Goal: Check status: Check status

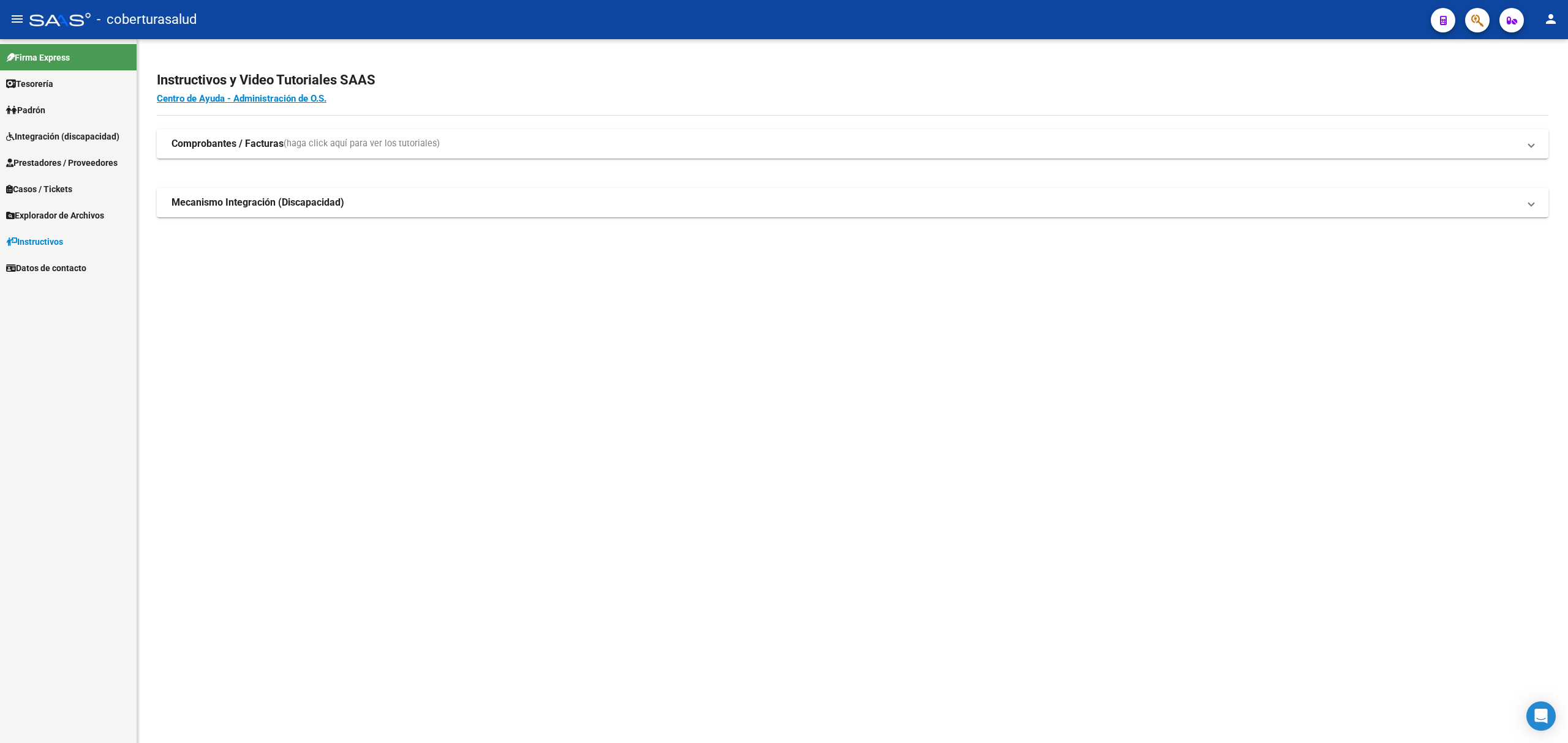
click at [64, 156] on span "Prestadores / Proveedores" at bounding box center [62, 163] width 112 height 14
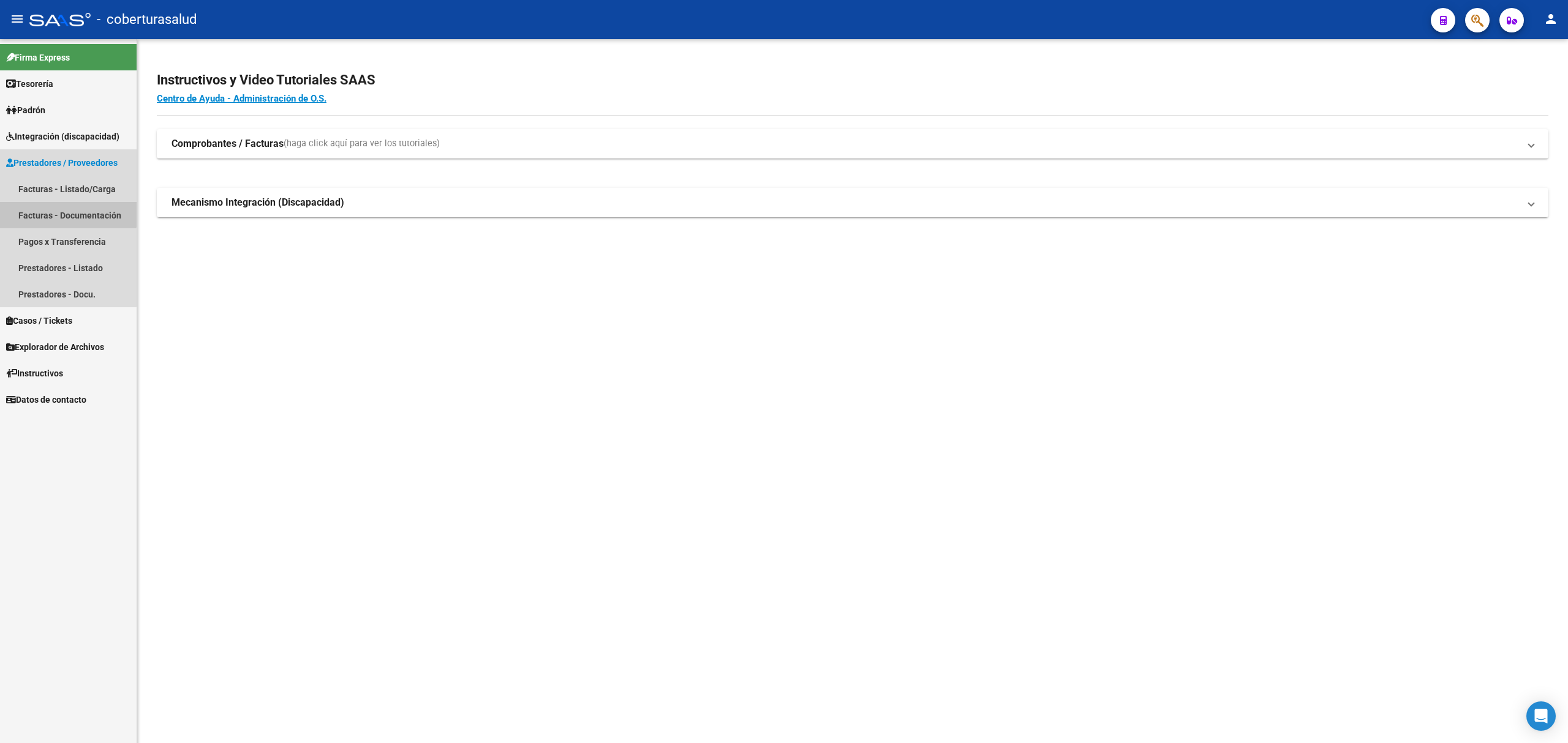
click at [54, 209] on link "Facturas - Documentación" at bounding box center [68, 215] width 136 height 26
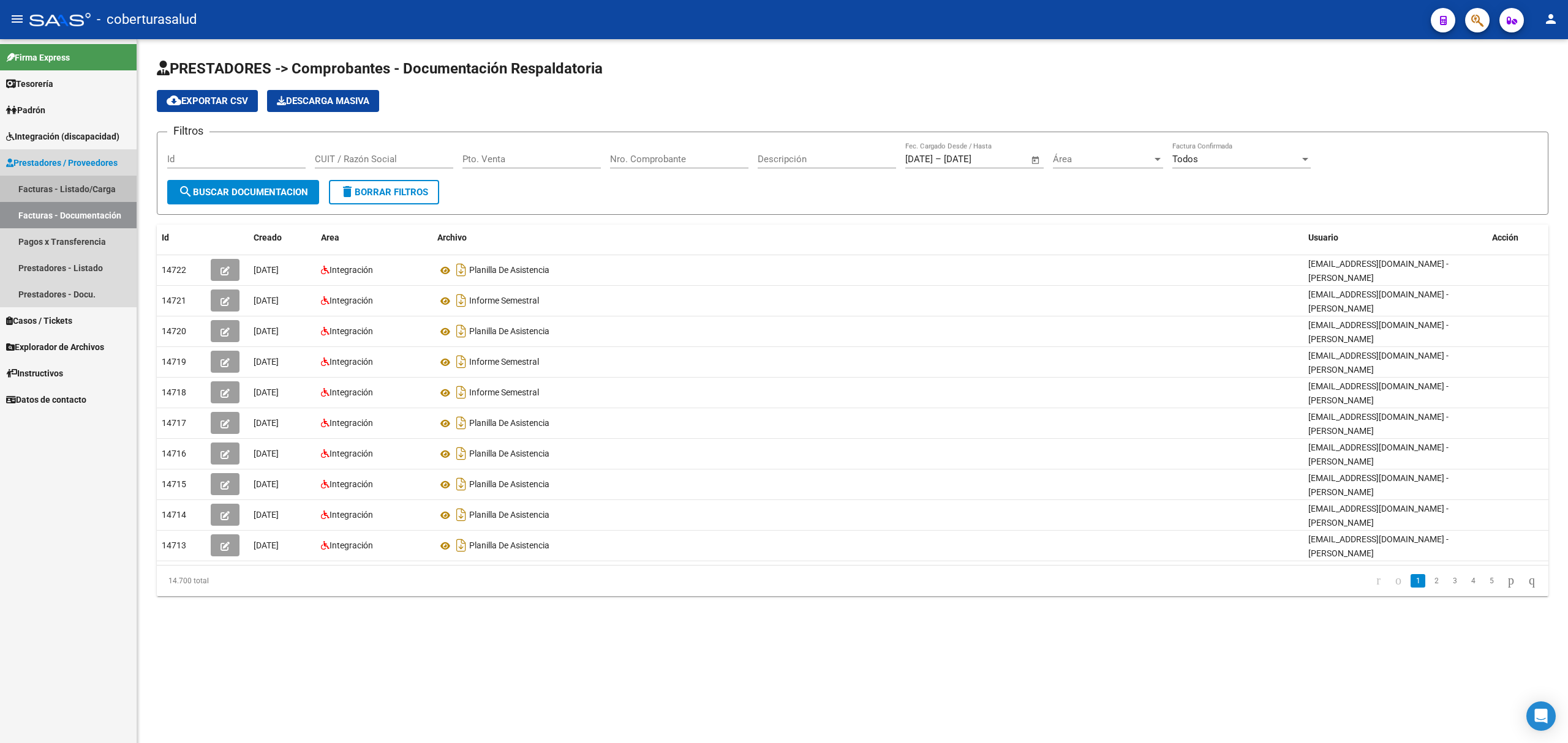
click at [84, 182] on link "Facturas - Listado/Carga" at bounding box center [68, 189] width 136 height 26
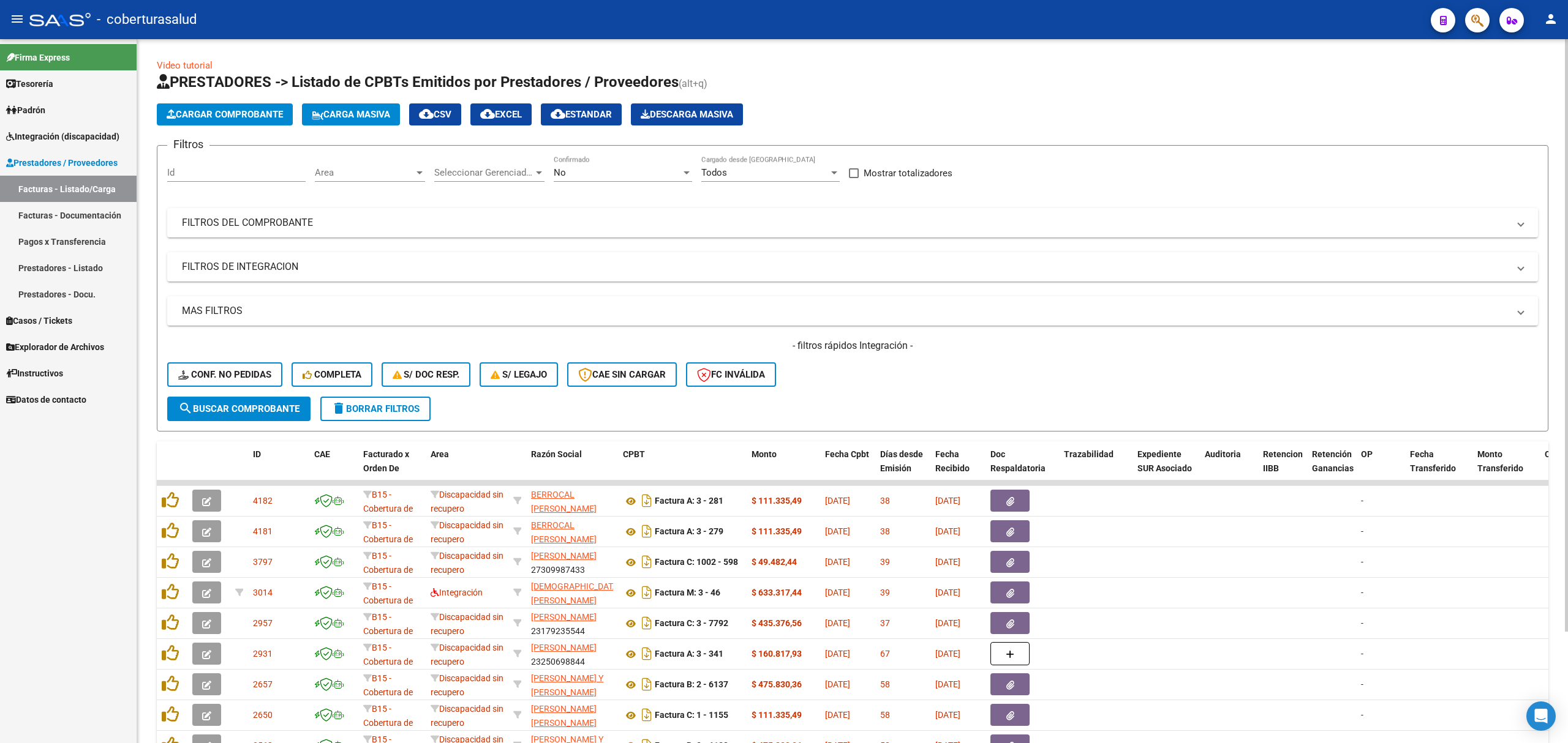
click at [583, 169] on div "No" at bounding box center [618, 173] width 127 height 11
click at [598, 119] on span "Todos" at bounding box center [623, 118] width 138 height 27
click at [488, 216] on mat-panel-title "FILTROS DEL COMPROBANTE" at bounding box center [845, 223] width 1327 height 14
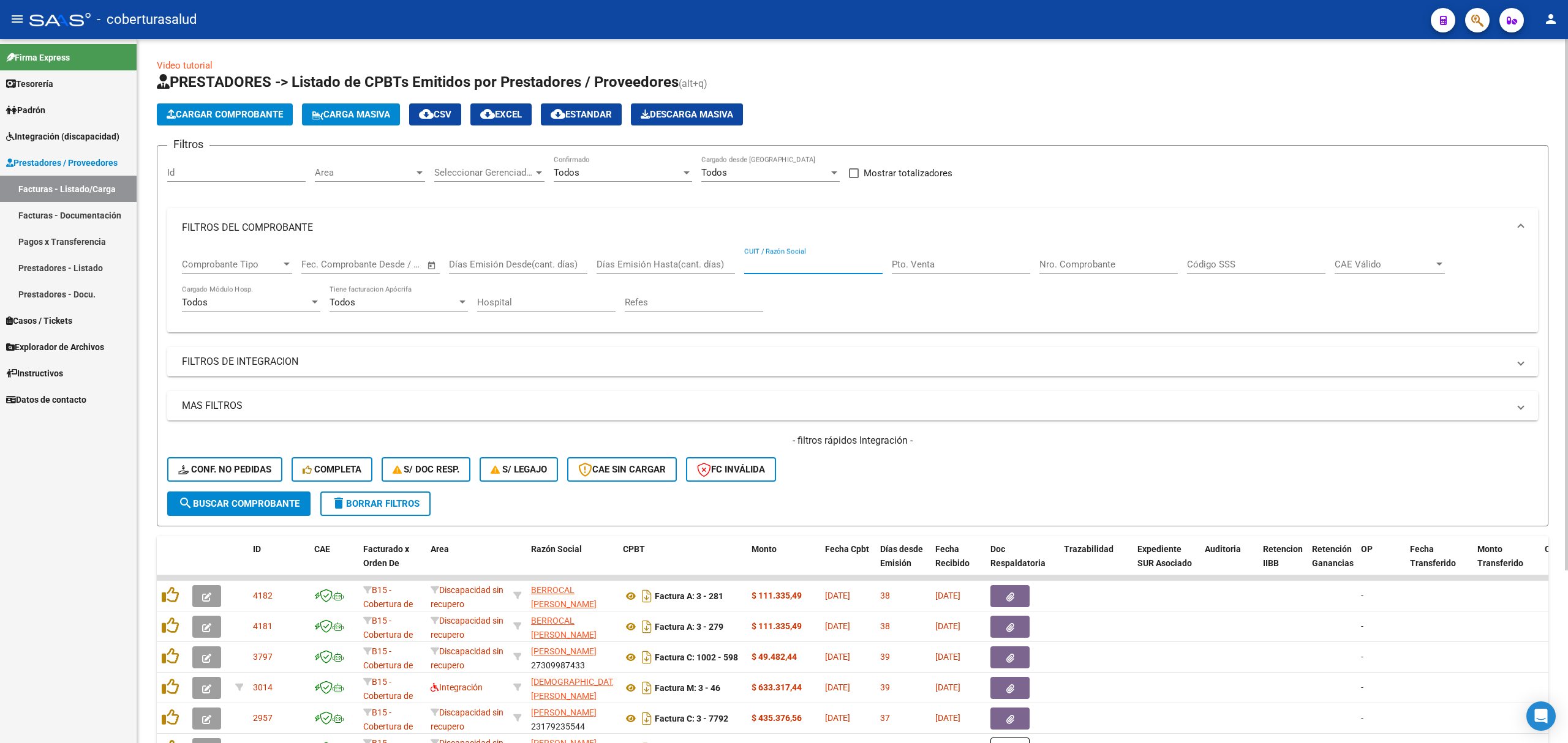
click at [796, 263] on input "CUIT / Razón Social" at bounding box center [813, 265] width 138 height 11
paste input "30712233881"
type input "30712233881"
click at [241, 508] on span "search Buscar Comprobante" at bounding box center [239, 504] width 122 height 11
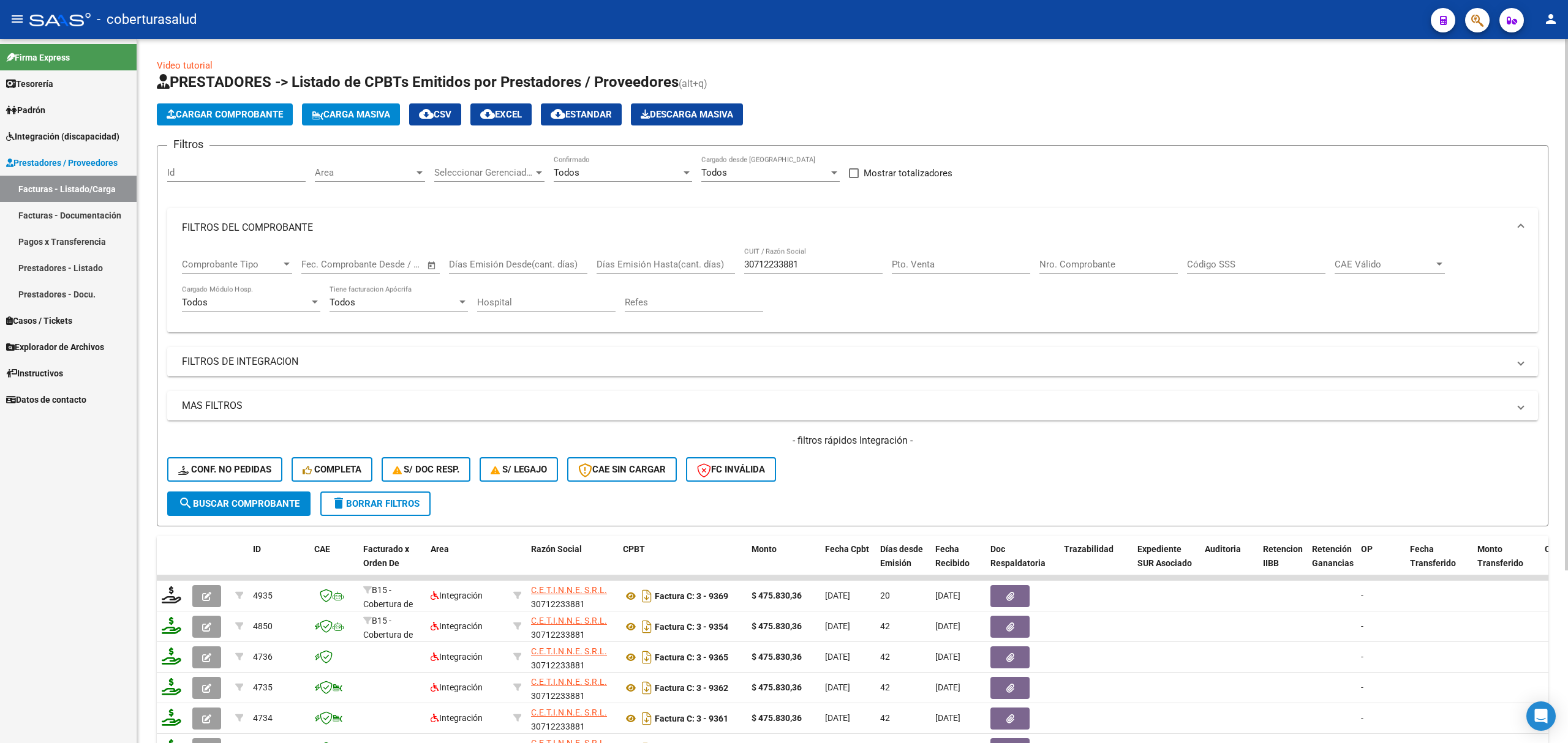
click at [1078, 265] on input "Nro. Comprobante" at bounding box center [1109, 265] width 138 height 11
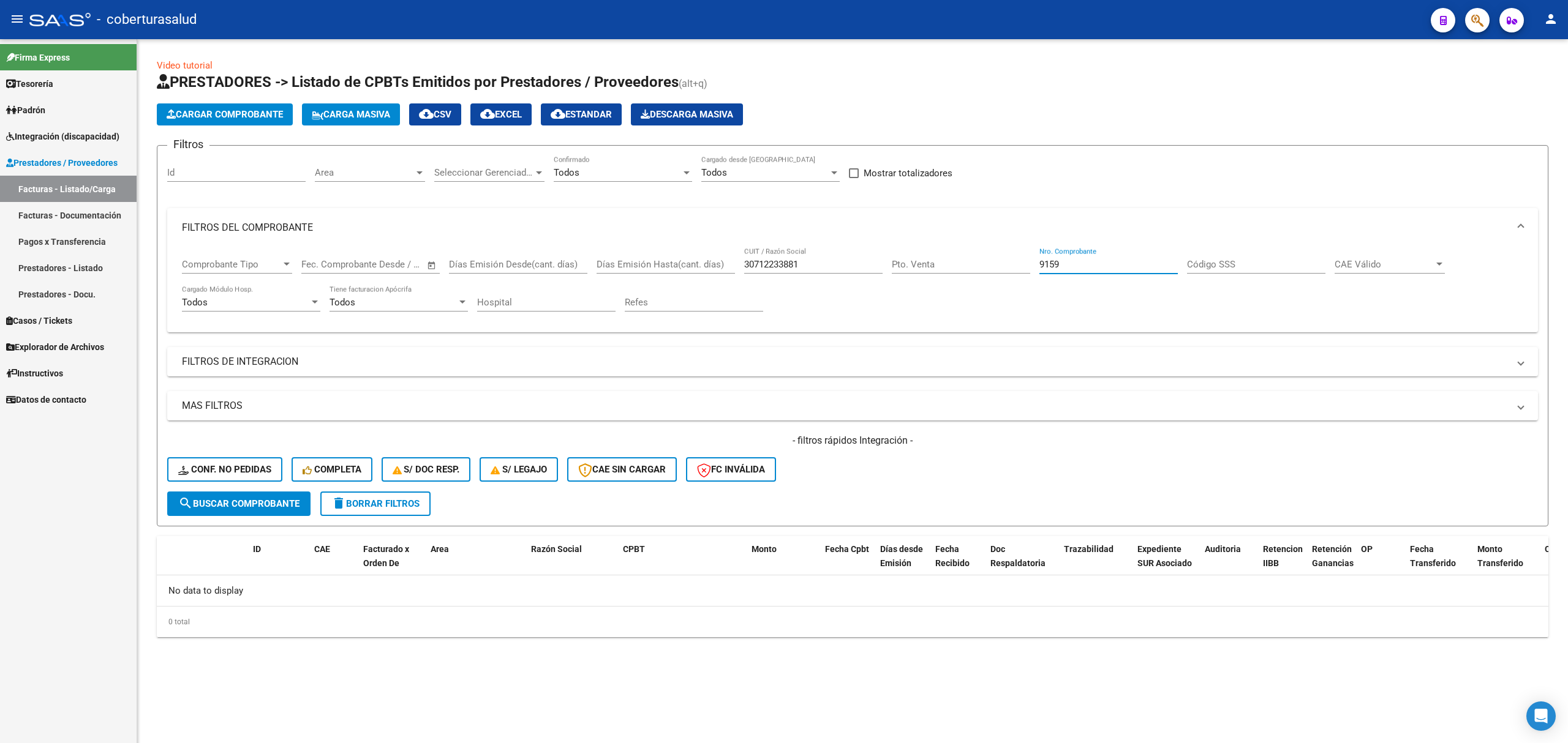
type input "9159"
click at [774, 255] on div "30712233881 CUIT / Razón Social" at bounding box center [813, 260] width 138 height 26
click at [775, 263] on input "30712233881" at bounding box center [813, 265] width 138 height 11
paste input "27282223274"
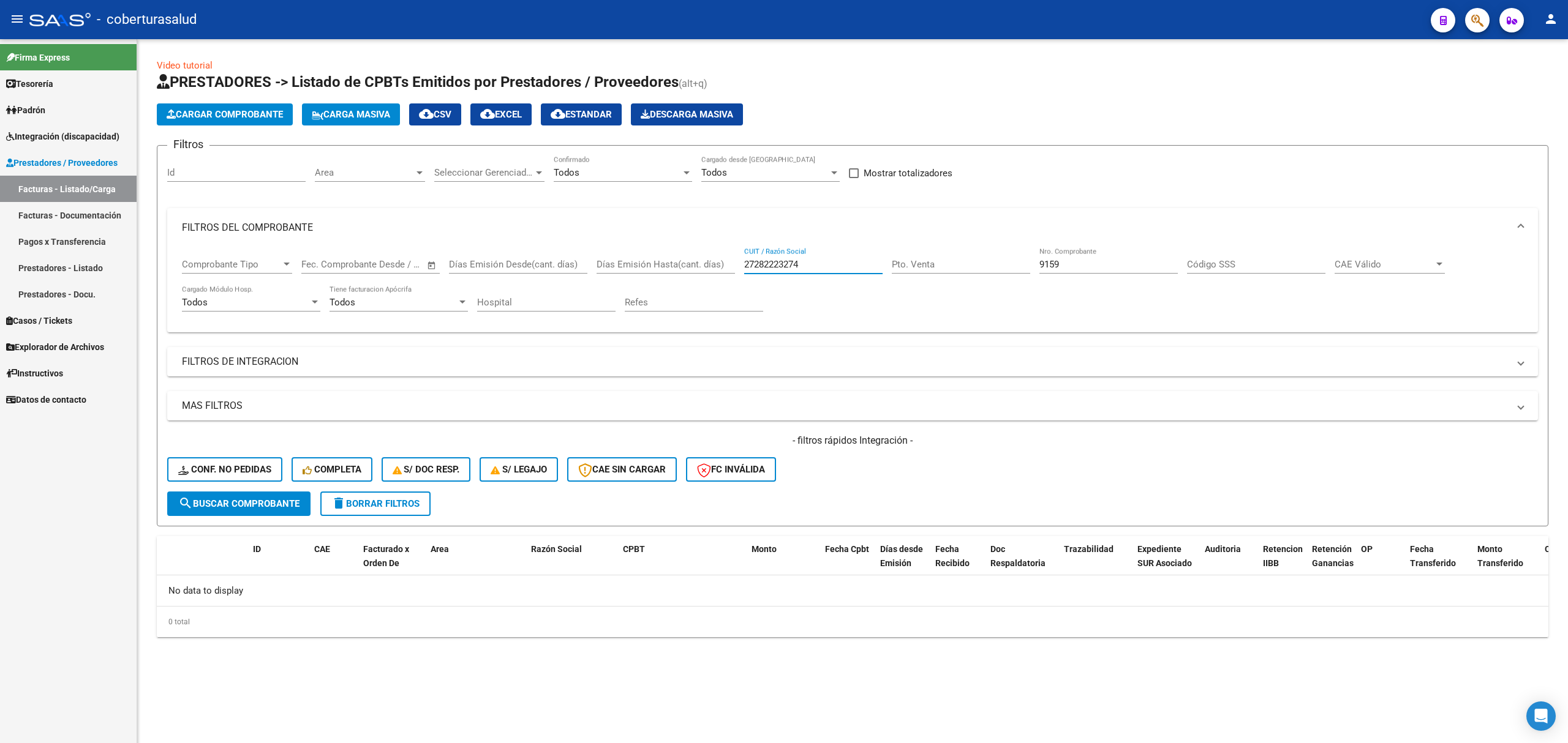
type input "27282223274"
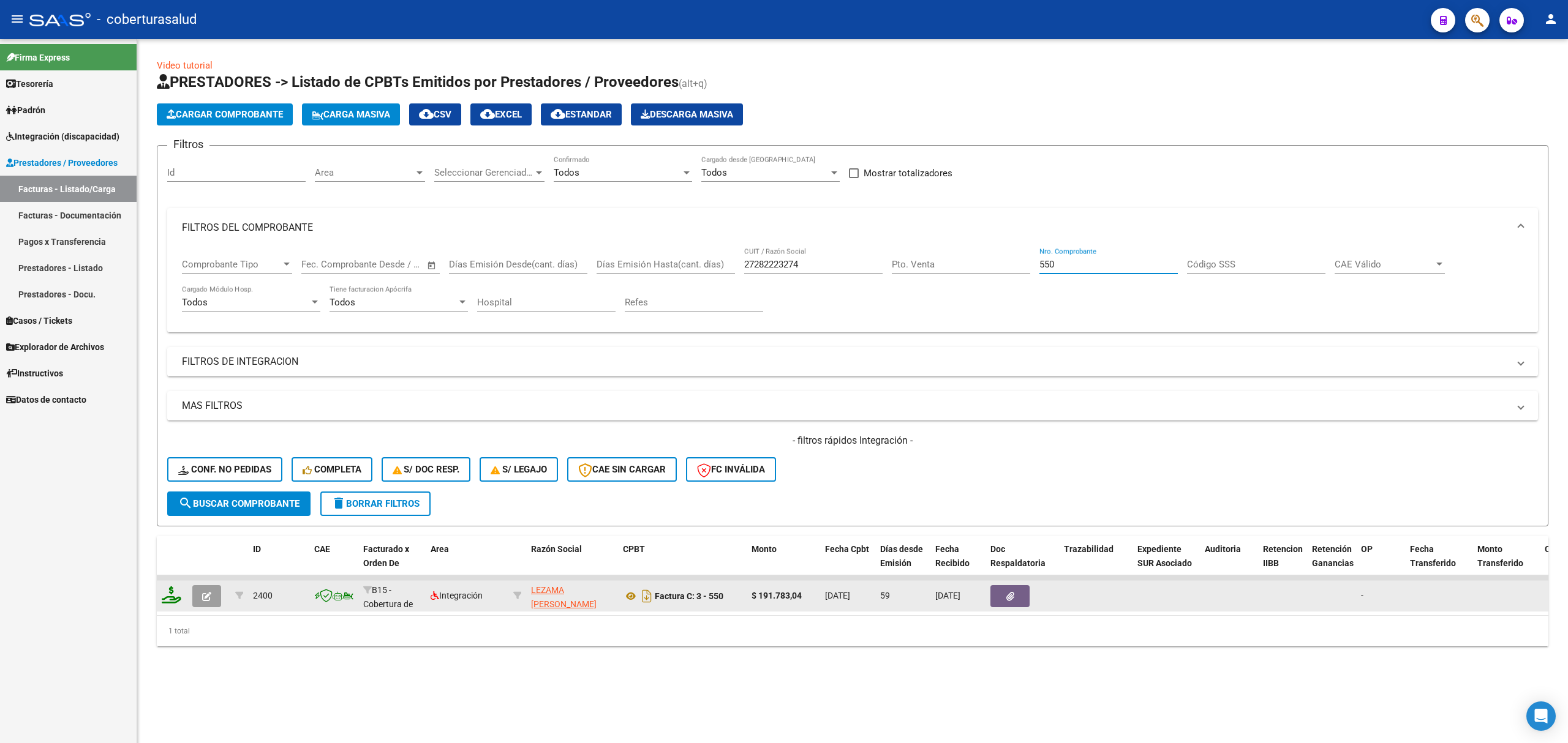
type input "550"
click at [211, 594] on icon "button" at bounding box center [206, 597] width 9 height 9
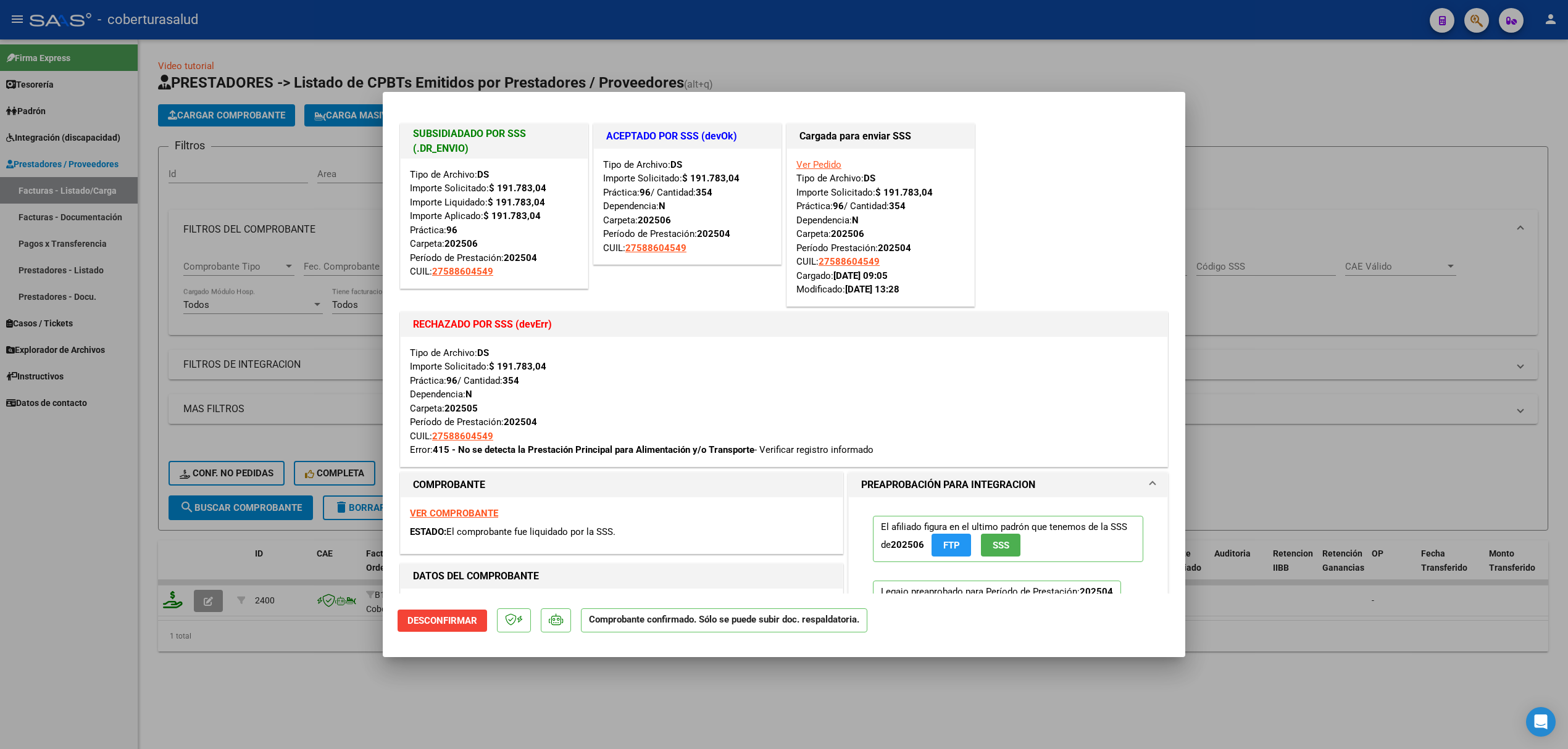
click at [271, 343] on div at bounding box center [784, 374] width 1568 height 749
type input "$ 0,00"
